Goal: Information Seeking & Learning: Understand process/instructions

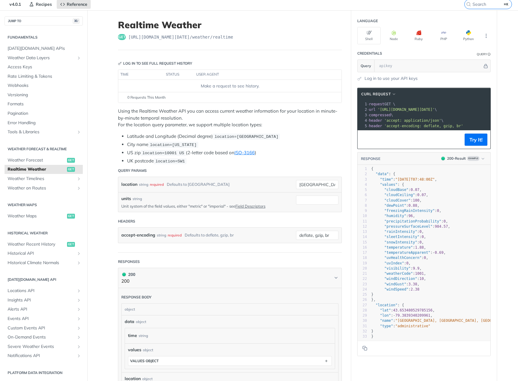
scroll to position [22, 0]
click at [473, 142] on button "Try It!" at bounding box center [476, 140] width 23 height 12
paste input "qwvakRS8BBRi04iPQkIVwfTy4U8mchHv"
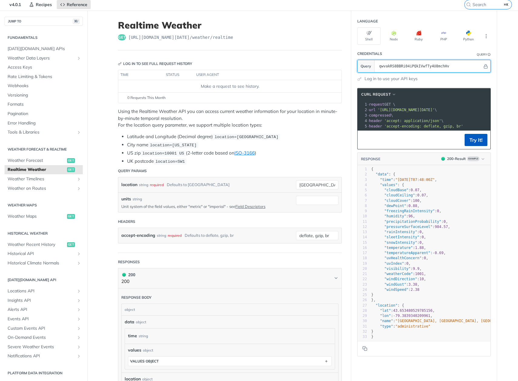
type input "qwvakRS8BBRi04iPQkIVwfTy4U8mchHv"
click at [470, 136] on button "Try It!" at bounding box center [476, 140] width 23 height 12
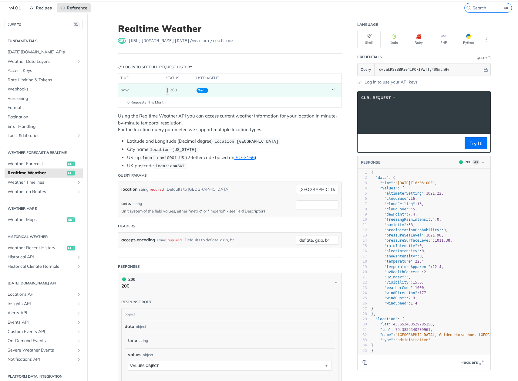
scroll to position [0, 97]
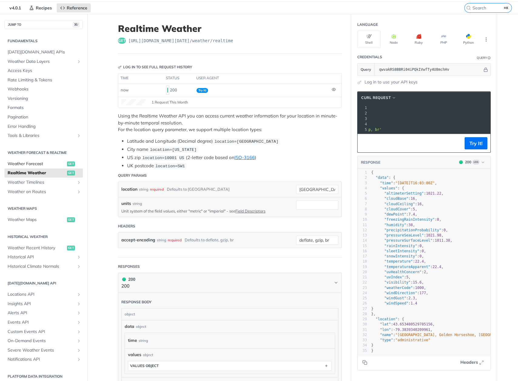
click at [42, 161] on span "Weather Forecast" at bounding box center [37, 164] width 58 height 6
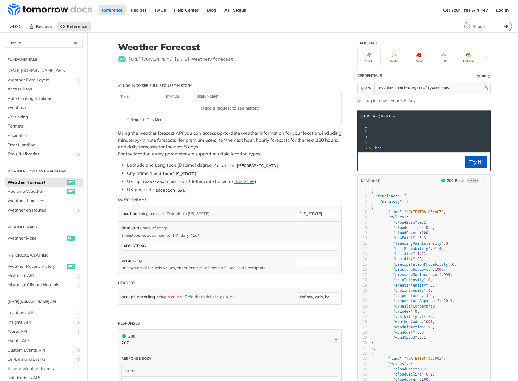
click at [474, 161] on button "Try It!" at bounding box center [476, 162] width 23 height 12
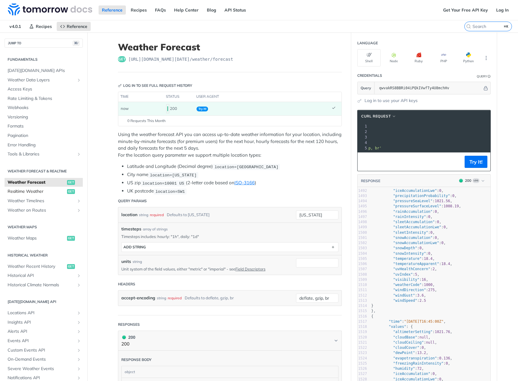
click at [36, 191] on span "Realtime Weather" at bounding box center [37, 191] width 58 height 6
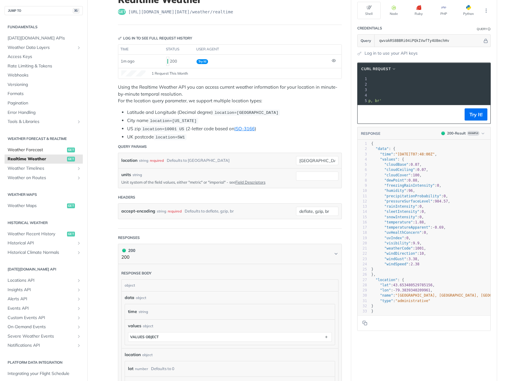
click at [41, 147] on span "Weather Forecast" at bounding box center [37, 150] width 58 height 6
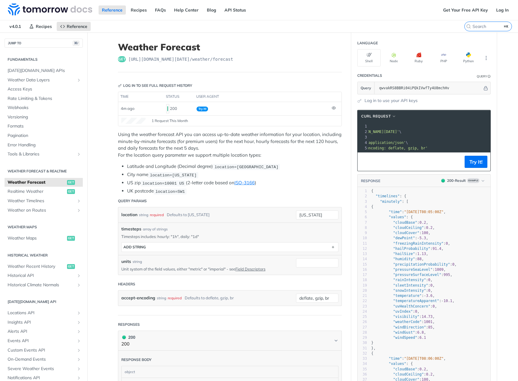
scroll to position [0, 54]
click at [412, 130] on span "'[URL][DOMAIN_NAME][DATE]'" at bounding box center [383, 132] width 57 height 4
copy span "forecast"
click at [29, 188] on span "Realtime Weather" at bounding box center [37, 191] width 58 height 6
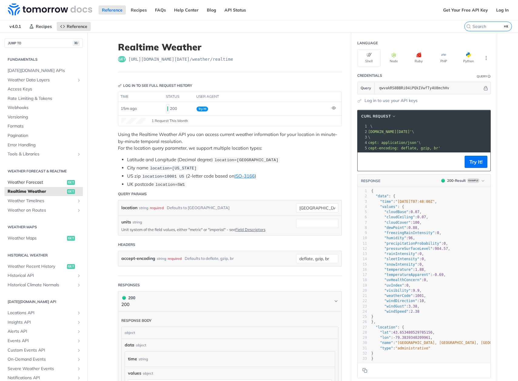
click at [32, 182] on span "Weather Forecast" at bounding box center [37, 182] width 58 height 6
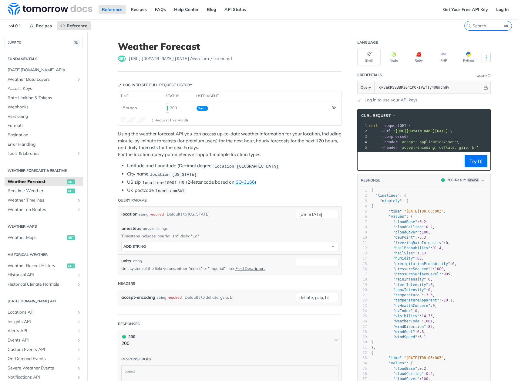
click at [486, 56] on icon "More ellipsis" at bounding box center [486, 57] width 5 height 5
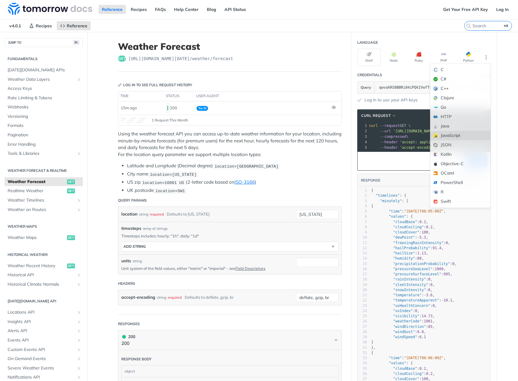
click at [458, 136] on div "JavaScript" at bounding box center [460, 135] width 60 height 9
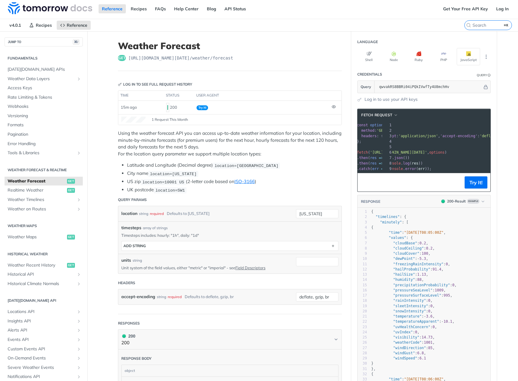
scroll to position [0, 89]
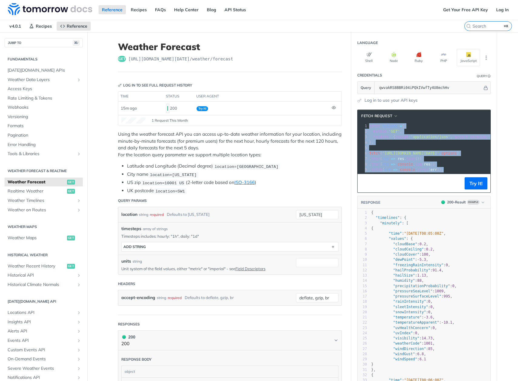
drag, startPoint x: 455, startPoint y: 171, endPoint x: 364, endPoint y: 126, distance: 102.0
click at [368, 126] on div "1 const options = { 2 method : 'GET' , 3 headers : { accept : 'application/json…" at bounding box center [505, 147] width 275 height 49
copy div "const options = { 2 method : 'GET' , 3 headers : { accept : 'application/json' …"
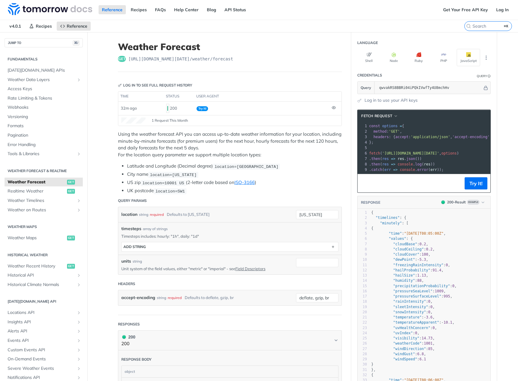
click at [407, 150] on pre "​" at bounding box center [505, 147] width 275 height 5
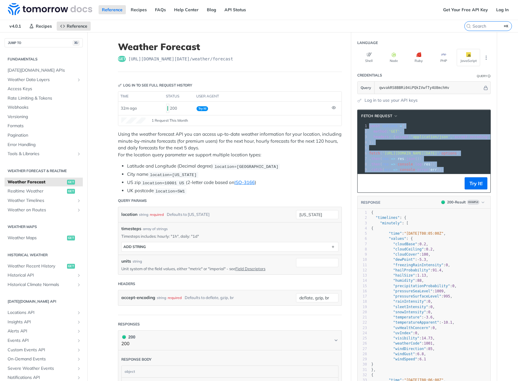
drag, startPoint x: 453, startPoint y: 168, endPoint x: 357, endPoint y: 125, distance: 105.4
click at [356, 126] on section "fetch Request xxxxxxxxxx 1 const options = { 2 method : 'GET' , 3 headers : { a…" at bounding box center [424, 293] width 146 height 381
copy div "const options = { 2 method : 'GET' , 3 headers : { accept : 'application/json' …"
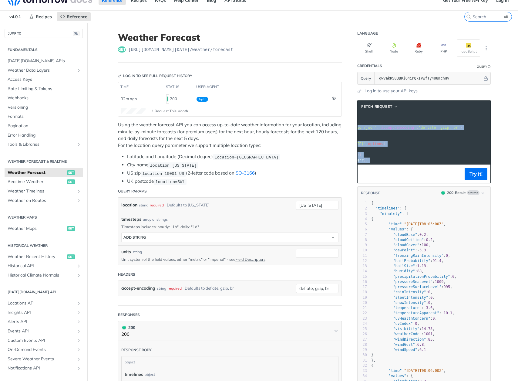
scroll to position [0, 0]
